Goal: Obtain resource: Obtain resource

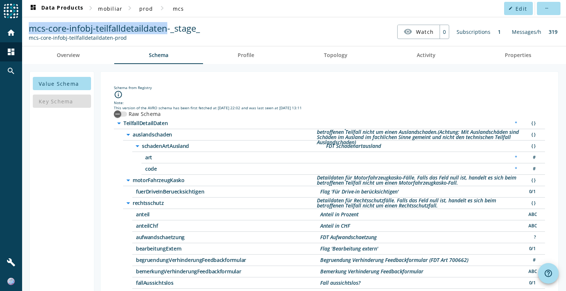
drag, startPoint x: 167, startPoint y: 30, endPoint x: 28, endPoint y: 27, distance: 138.9
click at [28, 27] on div "mcs-core-infobj-teilfalldetaildaten-_stage_ mcs-core-infobj-teilfalldetaildaten…" at bounding box center [114, 31] width 175 height 19
copy span "mcs-core-infobj-teilfalldetaildaten"
click at [148, 31] on span "mcs-core-infobj-teilfalldetaildaten-_stage_" at bounding box center [114, 28] width 171 height 12
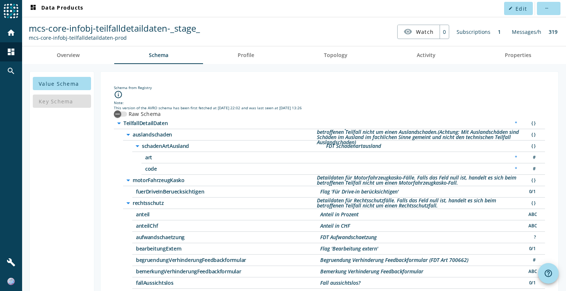
click at [150, 111] on label "Raw Schema" at bounding box center [144, 113] width 34 height 7
click at [127, 112] on button "Raw Schema" at bounding box center [120, 114] width 13 height 5
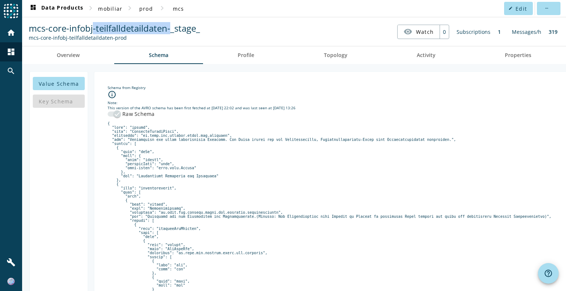
drag, startPoint x: 170, startPoint y: 26, endPoint x: 93, endPoint y: 23, distance: 77.4
click at [93, 23] on span "mcs-core-infobj-teilfalldetaildaten-_stage_" at bounding box center [114, 28] width 171 height 12
drag, startPoint x: 30, startPoint y: 28, endPoint x: 168, endPoint y: 26, distance: 137.7
click at [168, 26] on span "mcs-core-infobj-teilfalldetaildaten-_stage_" at bounding box center [114, 28] width 171 height 12
copy span "mcs-core-infobj-teilfalldetaildaten"
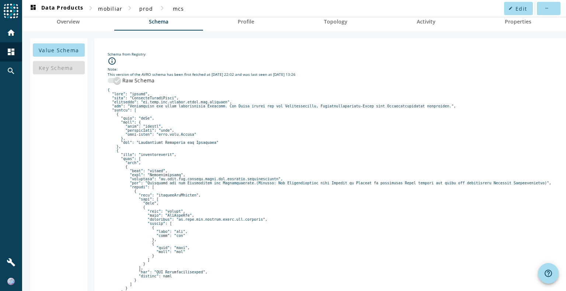
scroll to position [30, 0]
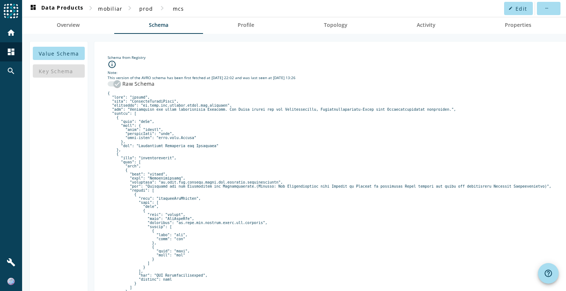
click at [114, 84] on icon "button" at bounding box center [117, 84] width 7 height 7
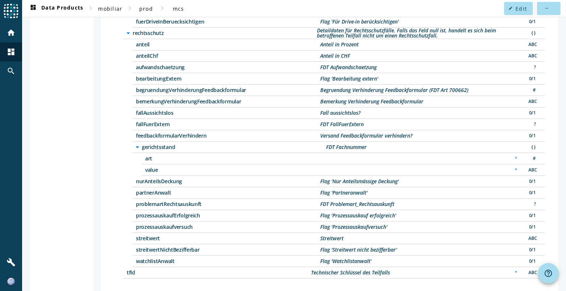
scroll to position [166, 0]
